Goal: Transaction & Acquisition: Purchase product/service

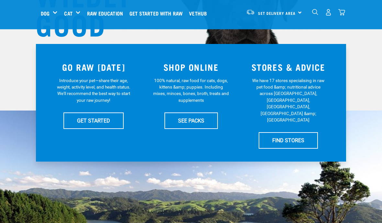
scroll to position [117, 0]
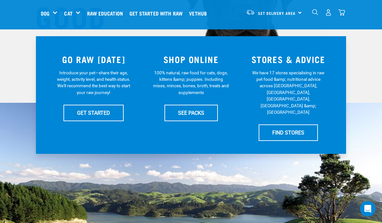
click at [209, 110] on link "SEE PACKS" at bounding box center [191, 113] width 53 height 16
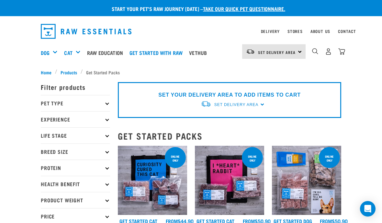
click at [46, 99] on p "Pet Type" at bounding box center [75, 103] width 69 height 16
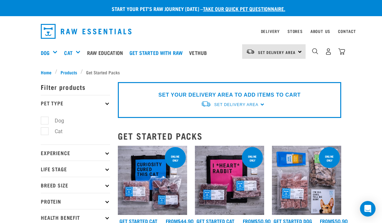
click at [63, 120] on label "Dog" at bounding box center [55, 121] width 22 height 8
click at [45, 120] on input "Dog" at bounding box center [43, 120] width 4 height 4
checkbox input "true"
click at [99, 168] on p "Life Stage" at bounding box center [75, 169] width 69 height 16
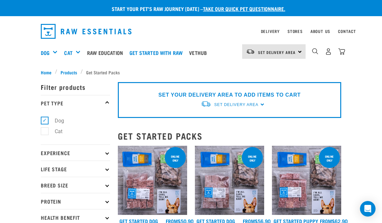
click at [94, 165] on p "Life Stage" at bounding box center [75, 169] width 69 height 16
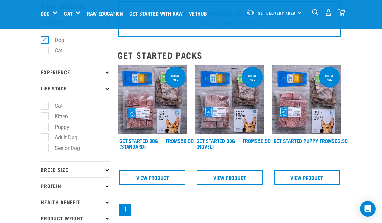
scroll to position [31, 0]
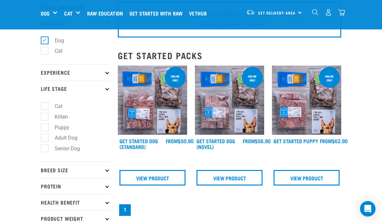
click at [72, 141] on label "Adult Dog" at bounding box center [62, 138] width 36 height 8
click at [45, 139] on input "Adult Dog" at bounding box center [43, 137] width 4 height 4
checkbox input "true"
click at [107, 162] on p "Breed Size" at bounding box center [75, 170] width 69 height 16
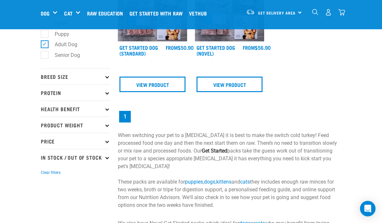
scroll to position [125, 0]
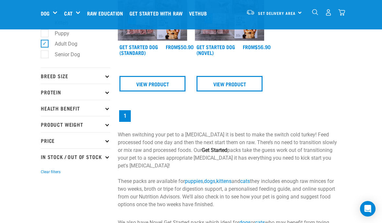
click at [54, 73] on p "Breed Size" at bounding box center [75, 76] width 69 height 16
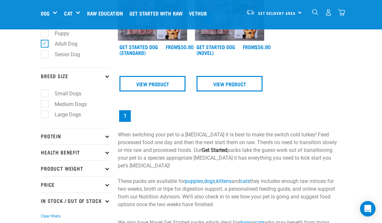
click at [45, 91] on label "Small Dogs" at bounding box center [64, 94] width 40 height 8
click at [45, 91] on input "Small Dogs" at bounding box center [43, 92] width 4 height 4
checkbox input "true"
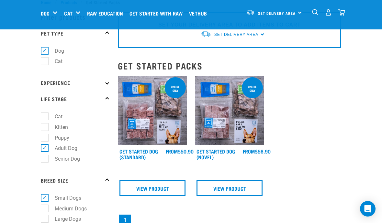
scroll to position [20, 0]
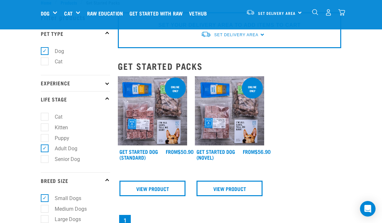
click at [172, 111] on img at bounding box center [152, 110] width 69 height 69
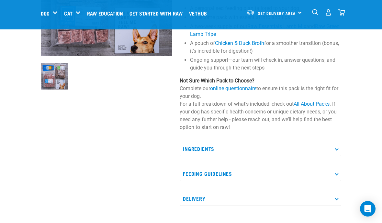
scroll to position [123, 0]
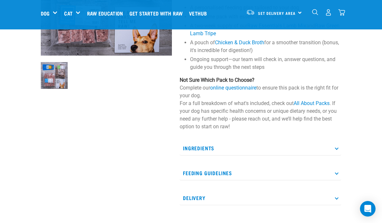
click at [339, 152] on p "Ingredients" at bounding box center [261, 148] width 162 height 15
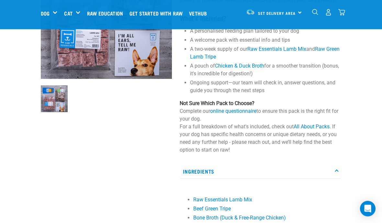
scroll to position [91, 0]
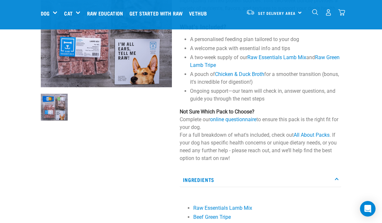
click at [44, 12] on link "Dog" at bounding box center [45, 13] width 9 height 8
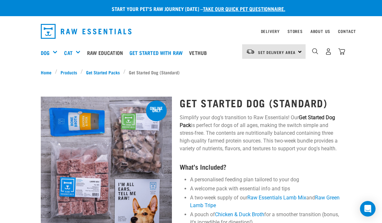
click at [0, 0] on h5 "Shop All Dog" at bounding box center [0, 0] width 0 height 0
click at [0, 0] on div "Mixes & Minces" at bounding box center [0, 0] width 0 height 0
click at [0, 0] on div "Shop All Dog" at bounding box center [0, 0] width 0 height 0
click at [0, 0] on div "Mixes & Minces" at bounding box center [0, 0] width 0 height 0
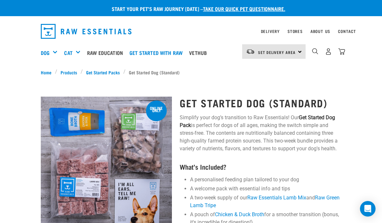
click at [0, 0] on div "Mixes & Minces" at bounding box center [0, 0] width 0 height 0
